Goal: Find specific page/section: Find specific page/section

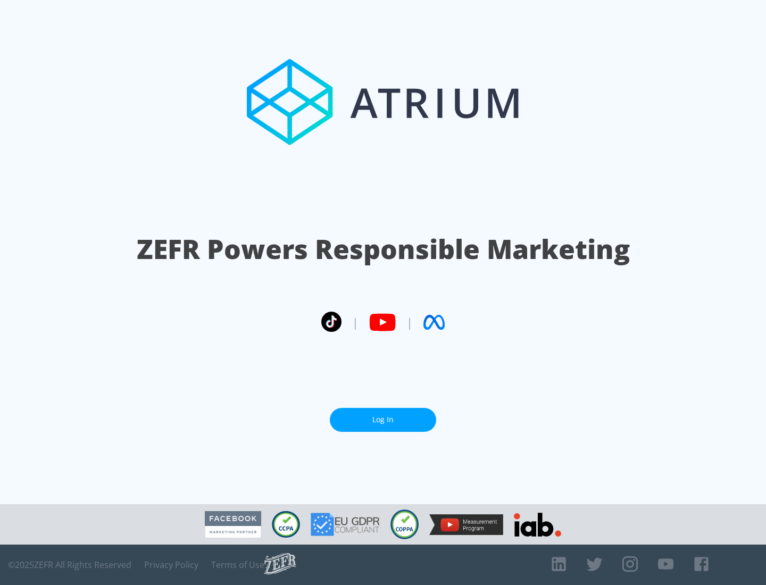
click at [383, 420] on link "Log In" at bounding box center [383, 420] width 106 height 24
